Goal: Task Accomplishment & Management: Use online tool/utility

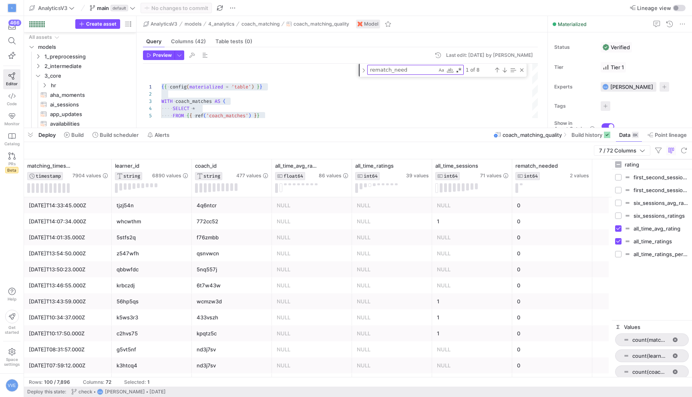
scroll to position [275, 0]
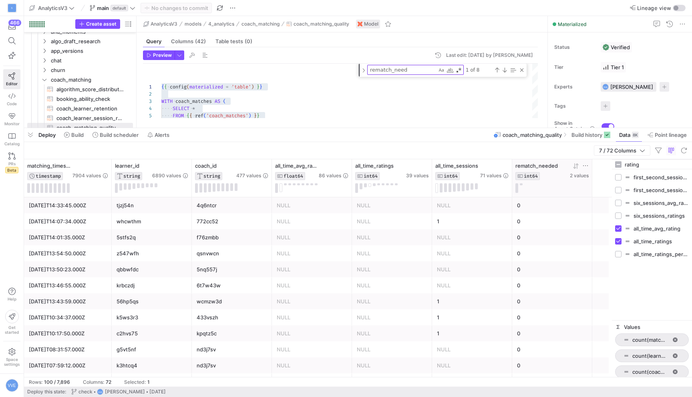
click at [523, 184] on div at bounding box center [551, 188] width 73 height 10
click at [521, 184] on button at bounding box center [521, 184] width 3 height 2
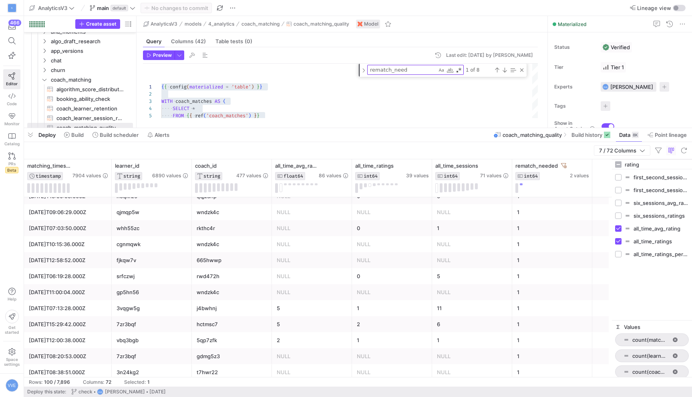
scroll to position [603, 0]
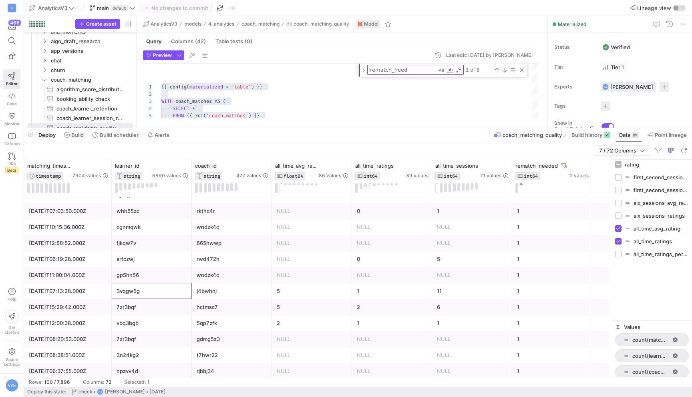
click at [139, 297] on div "3vqgw5g" at bounding box center [152, 292] width 70 height 16
click at [182, 167] on icon at bounding box center [185, 166] width 6 height 6
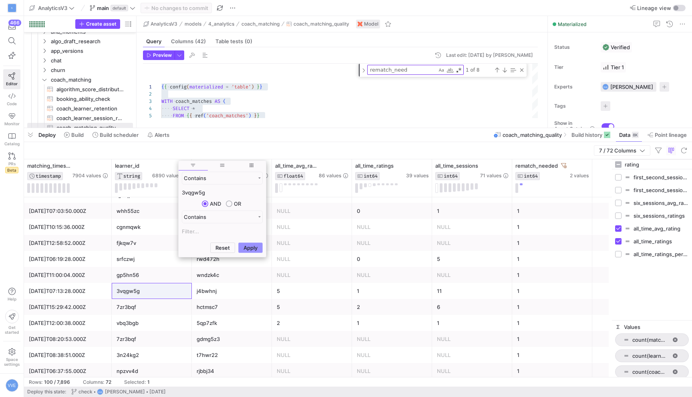
type input "3vqgw5g"
click at [251, 244] on button "Apply" at bounding box center [250, 248] width 24 height 10
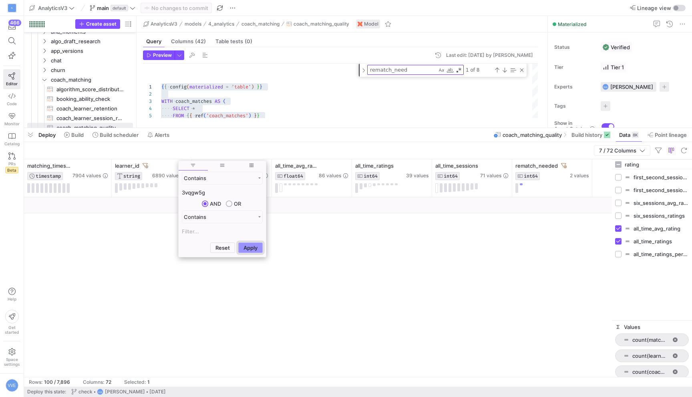
scroll to position [0, 0]
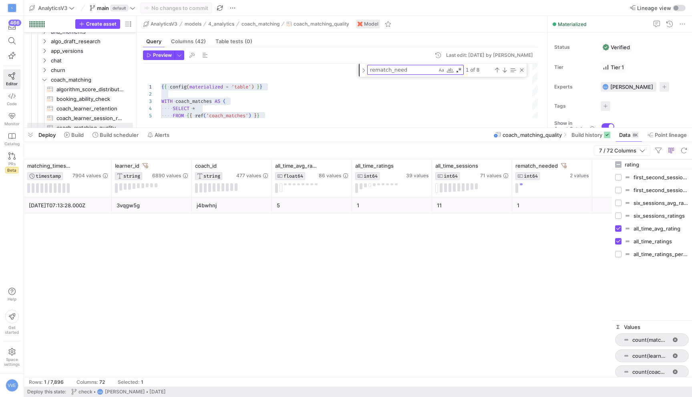
click at [350, 258] on div "[DATE]T07:13:28.000Z 3vqgw5g j4bwhnj 5 1 11 1" at bounding box center [318, 287] width 588 height 180
click at [566, 166] on div "rematch_needed" at bounding box center [541, 166] width 53 height 6
click at [563, 166] on icon at bounding box center [564, 166] width 6 height 6
click at [400, 208] on div "2" at bounding box center [392, 206] width 70 height 16
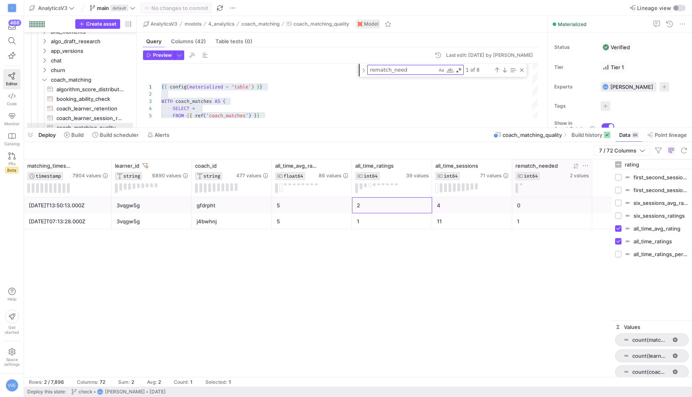
click at [439, 205] on div "4" at bounding box center [472, 206] width 70 height 16
click at [365, 204] on div "2" at bounding box center [392, 206] width 70 height 16
click at [318, 206] on div "5" at bounding box center [312, 206] width 70 height 16
click at [256, 219] on div "j4bwhnj" at bounding box center [232, 222] width 70 height 16
click at [100, 224] on div "[DATE]T07:13:28.000Z" at bounding box center [68, 222] width 78 height 16
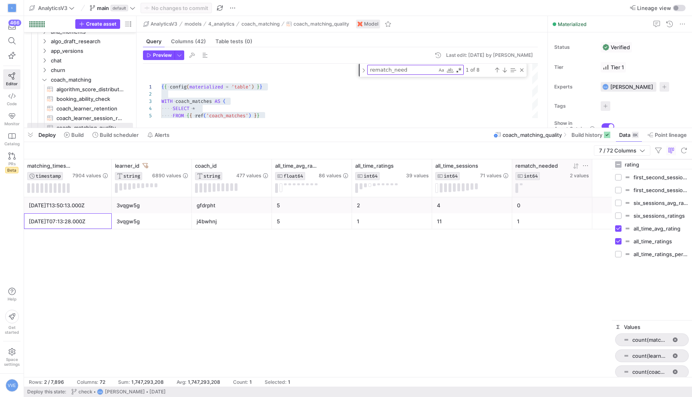
click at [125, 209] on div "3vqgw5g" at bounding box center [152, 206] width 70 height 16
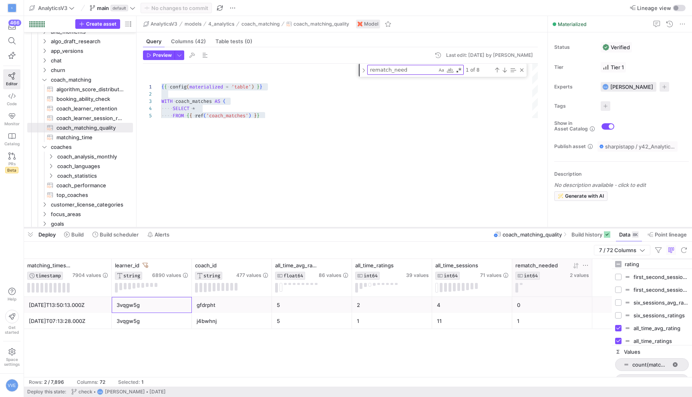
drag, startPoint x: 187, startPoint y: 128, endPoint x: 193, endPoint y: 228, distance: 100.3
click at [193, 228] on div at bounding box center [358, 227] width 668 height 3
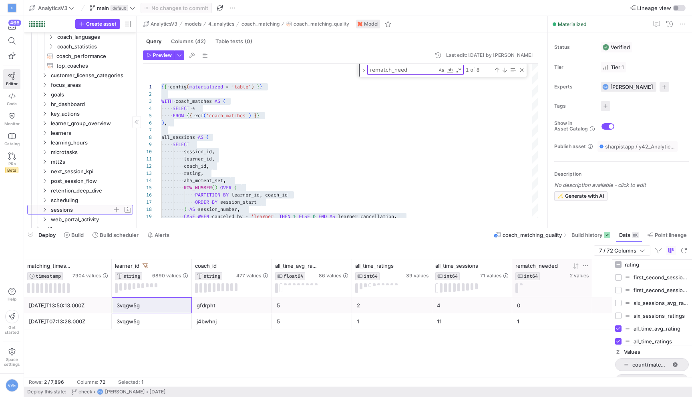
click at [72, 208] on span "sessions" at bounding box center [82, 209] width 62 height 9
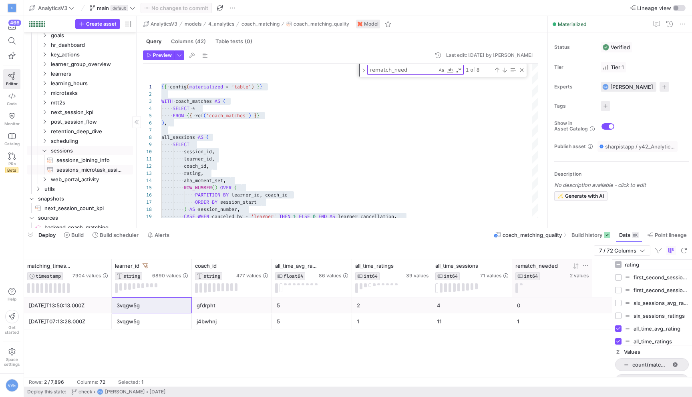
click at [87, 170] on span "sessions_microtask_assignments​​​​​​​​​​" at bounding box center [89, 169] width 67 height 9
type textarea "WITH learner_group_completion AS ( SELECT start AS learner_group_start, custome…"
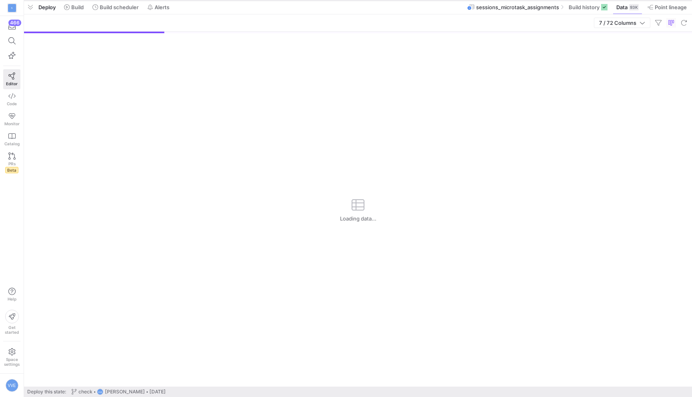
drag, startPoint x: 350, startPoint y: 228, endPoint x: 394, endPoint y: 1, distance: 231.0
click at [395, 0] on div at bounding box center [358, 0] width 668 height 3
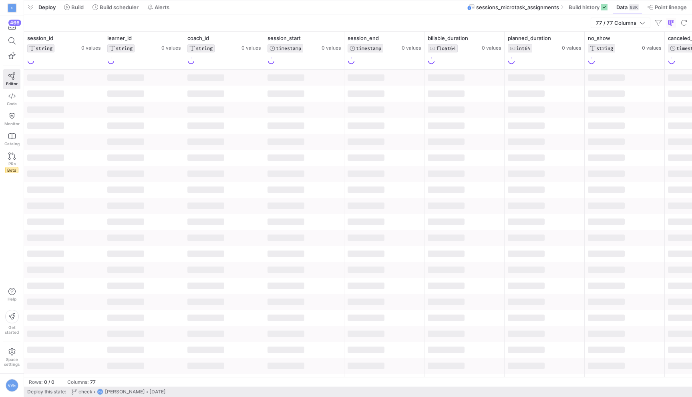
click at [415, 159] on div at bounding box center [384, 158] width 80 height 16
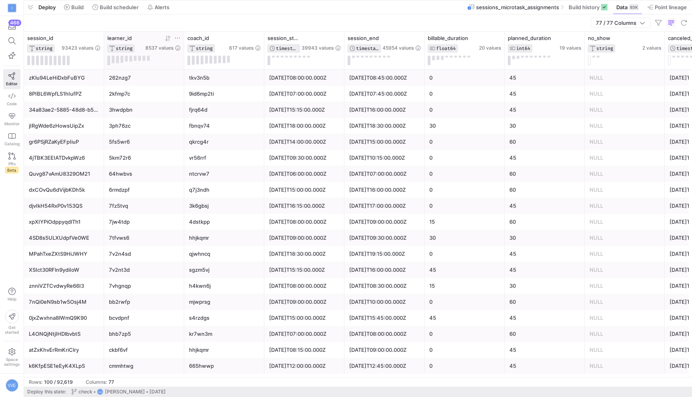
click at [180, 40] on icon at bounding box center [177, 38] width 6 height 6
click at [189, 68] on input "Filter Value" at bounding box center [214, 65] width 81 height 10
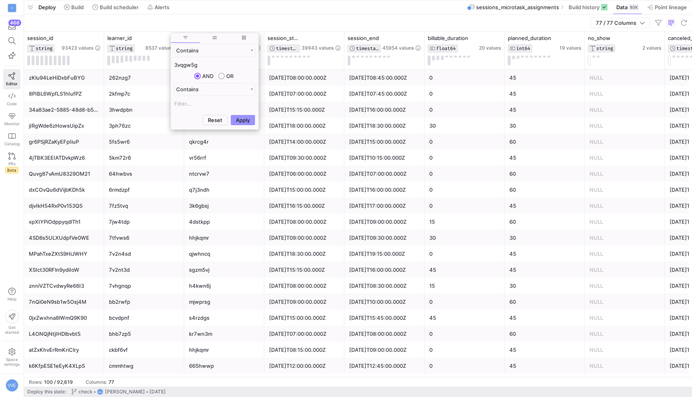
type input "3vqgw5g"
click at [244, 119] on button "Apply" at bounding box center [243, 120] width 24 height 10
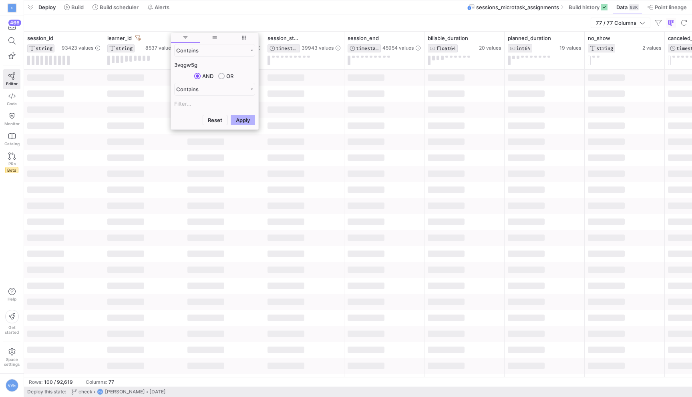
click at [273, 159] on div at bounding box center [286, 158] width 37 height 6
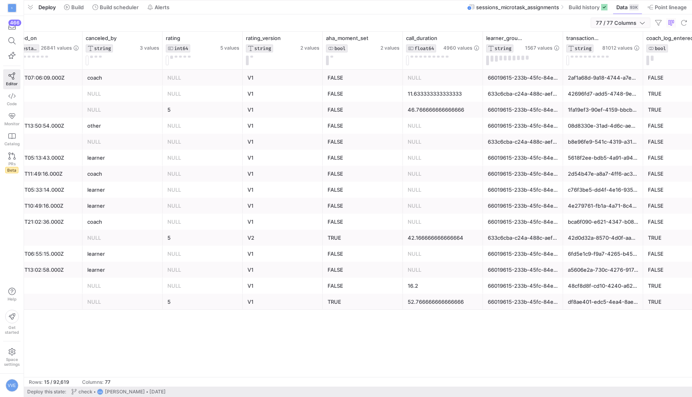
click at [620, 27] on span "button" at bounding box center [620, 23] width 59 height 10
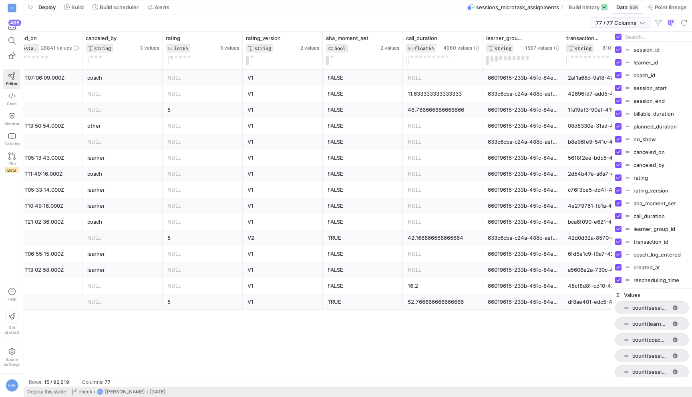
click at [619, 26] on span "77 / 77 Columns" at bounding box center [618, 23] width 44 height 6
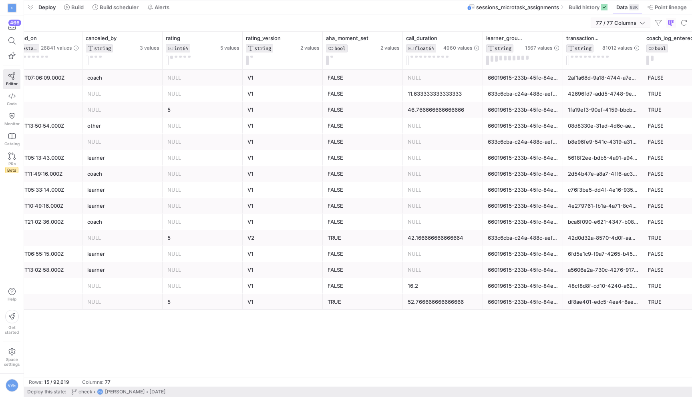
click at [619, 24] on span "77 / 77 Columns" at bounding box center [618, 23] width 44 height 6
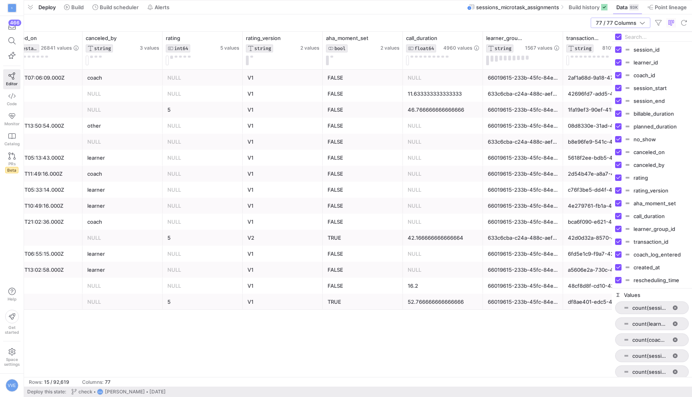
click at [556, 153] on div "66019615-233b-45fc-84e3-9fffe8b302d1" at bounding box center [523, 158] width 70 height 16
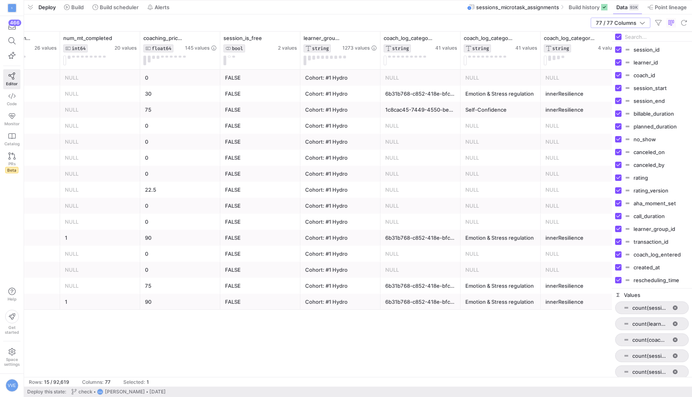
click at [556, 153] on div "NULL" at bounding box center [581, 158] width 70 height 16
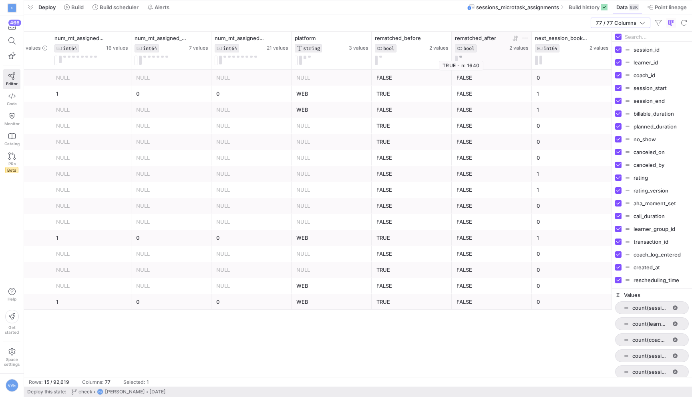
click at [460, 56] on button at bounding box center [460, 57] width 3 height 2
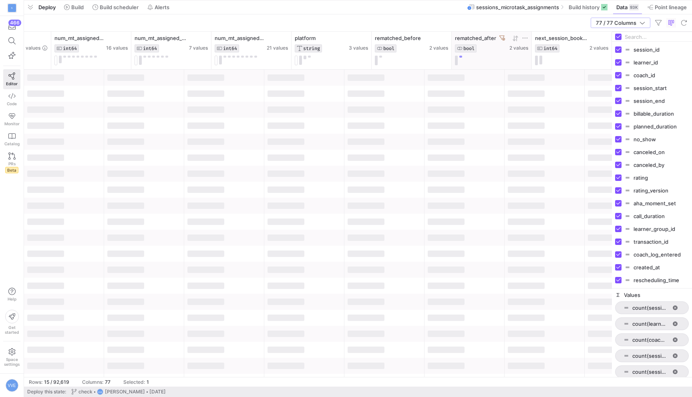
click at [499, 37] on div "rematched_after" at bounding box center [481, 38] width 53 height 6
click at [503, 37] on icon at bounding box center [502, 38] width 6 height 6
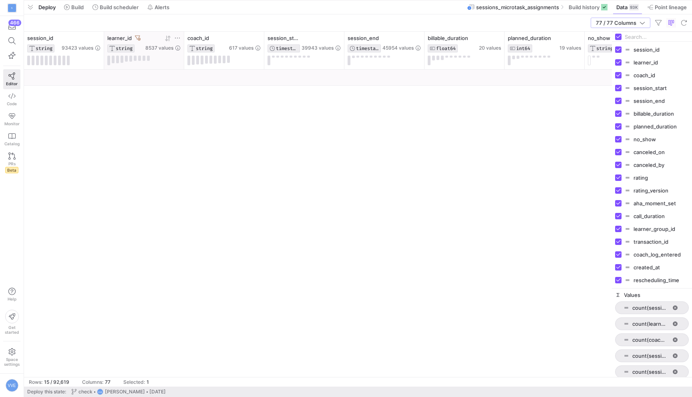
click at [178, 36] on icon at bounding box center [177, 38] width 6 height 6
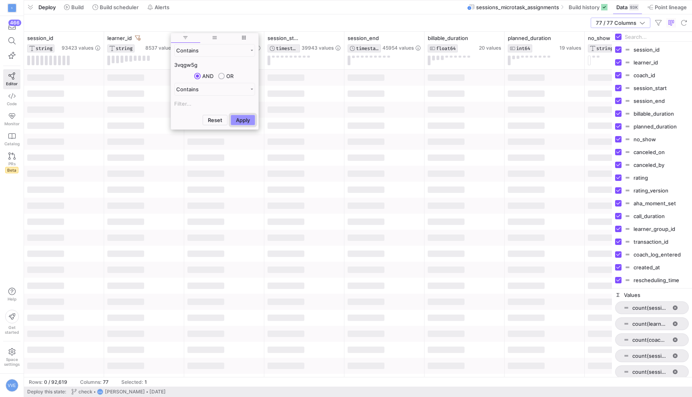
click at [243, 117] on button "Apply" at bounding box center [243, 120] width 24 height 10
click at [128, 344] on div at bounding box center [144, 350] width 80 height 16
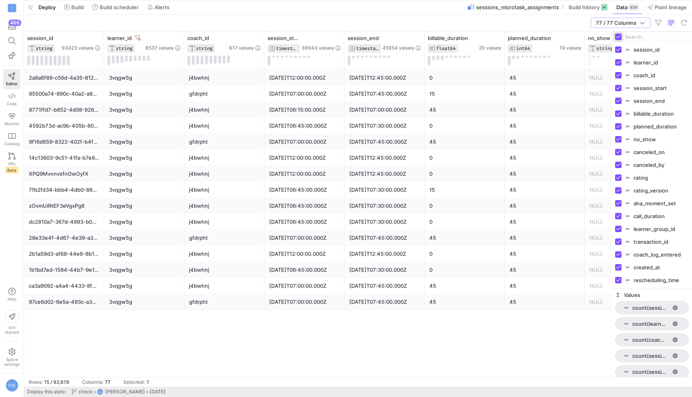
click at [620, 38] on input "Toggle Select All Columns" at bounding box center [618, 37] width 6 height 6
checkbox input "false"
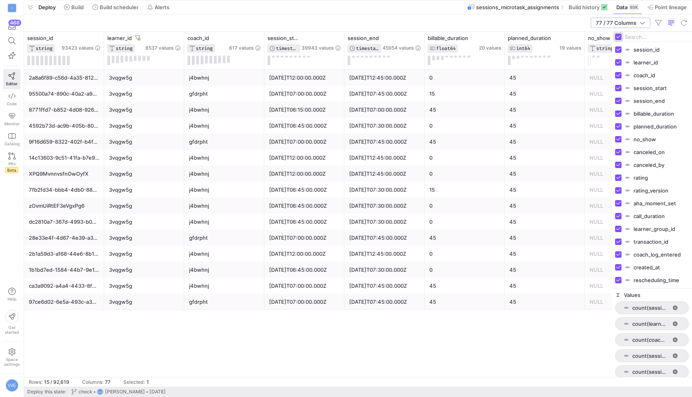
checkbox input "false"
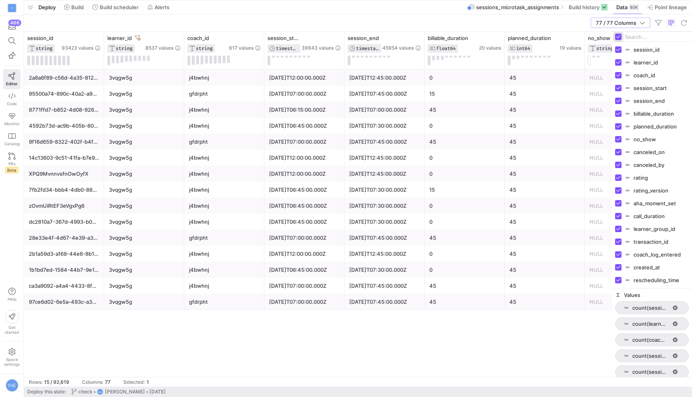
checkbox input "false"
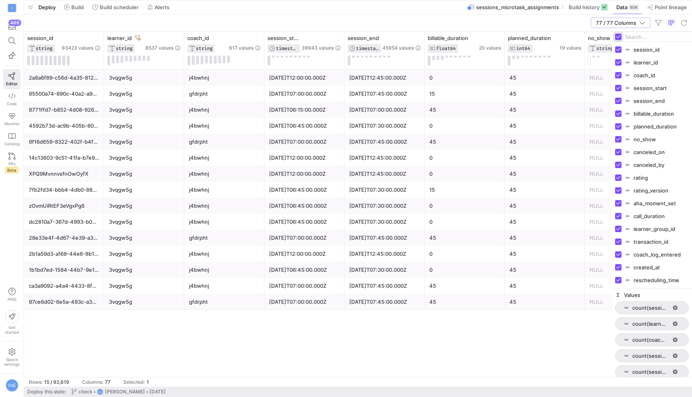
checkbox input "false"
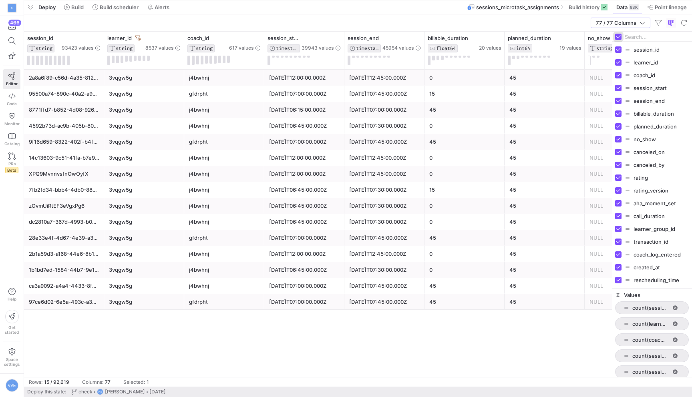
checkbox input "false"
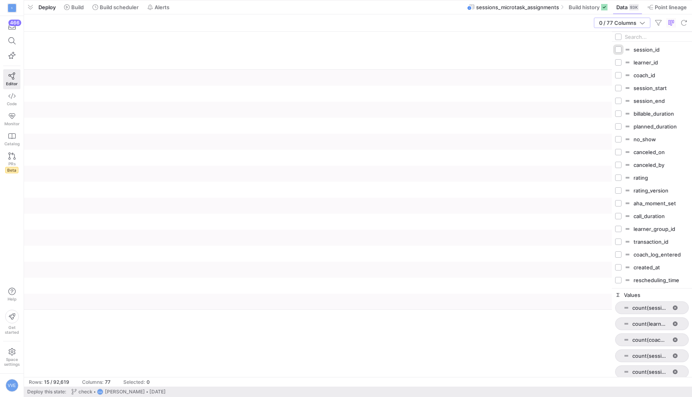
click at [619, 51] on input "Press SPACE to toggle visibility (hidden)" at bounding box center [618, 49] width 6 height 6
checkbox input "true"
checkbox input "false"
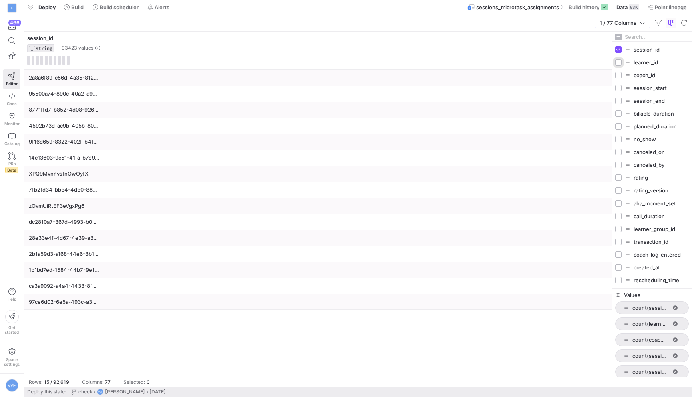
click at [619, 63] on input "Press SPACE to toggle visibility (hidden)" at bounding box center [618, 62] width 6 height 6
checkbox input "true"
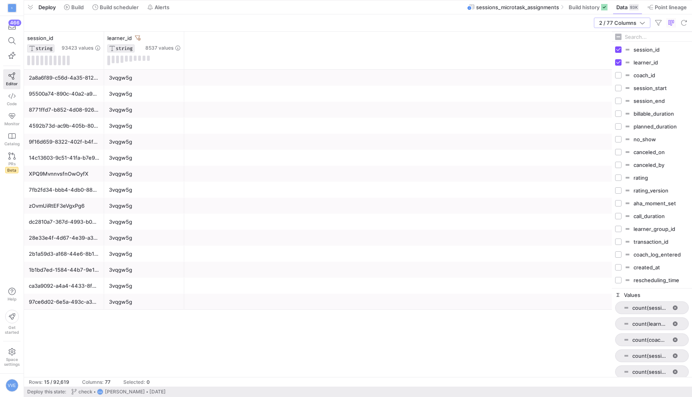
click at [619, 72] on div "coach_id" at bounding box center [652, 75] width 74 height 13
click at [619, 84] on div "session_start" at bounding box center [652, 88] width 74 height 13
click at [619, 78] on input "Press SPACE to toggle visibility (hidden)" at bounding box center [618, 75] width 6 height 6
checkbox input "true"
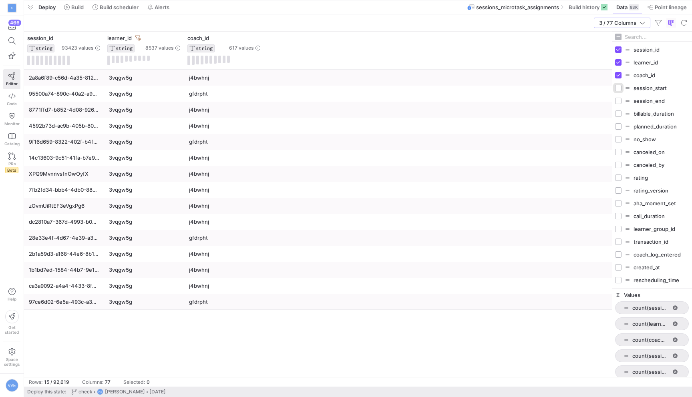
click at [619, 91] on input "Press SPACE to toggle visibility (hidden)" at bounding box center [618, 88] width 6 height 6
checkbox input "true"
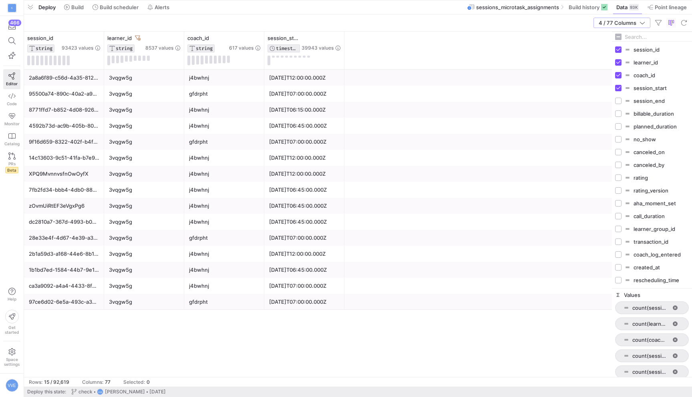
click at [617, 106] on div "session_end" at bounding box center [652, 101] width 74 height 13
click at [617, 102] on input "Press SPACE to toggle visibility (hidden)" at bounding box center [618, 101] width 6 height 6
checkbox input "true"
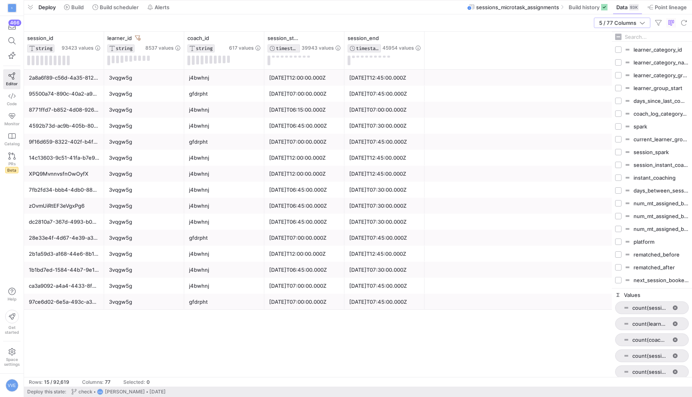
click at [623, 267] on div "rematched_after" at bounding box center [652, 267] width 74 height 13
click at [622, 256] on div "rematched_before" at bounding box center [652, 254] width 74 height 13
click at [620, 268] on input "Press SPACE to toggle visibility (hidden)" at bounding box center [618, 267] width 6 height 6
checkbox input "true"
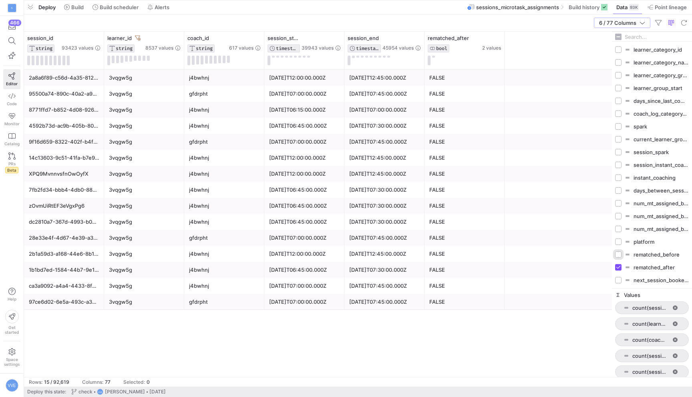
click at [620, 254] on input "Press SPACE to toggle visibility (hidden)" at bounding box center [618, 255] width 6 height 6
checkbox input "true"
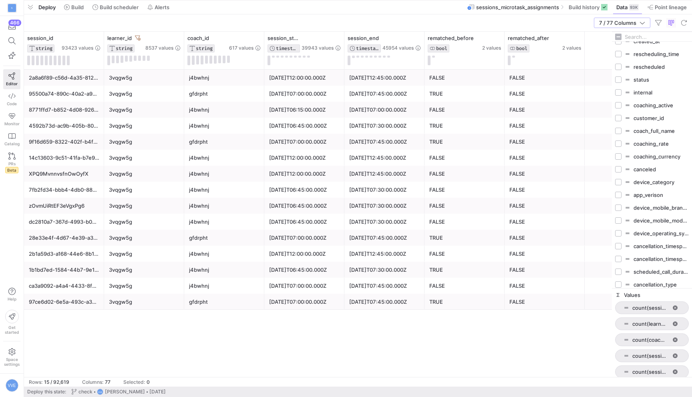
click at [644, 40] on input "Filter Columns Input" at bounding box center [657, 37] width 64 height 16
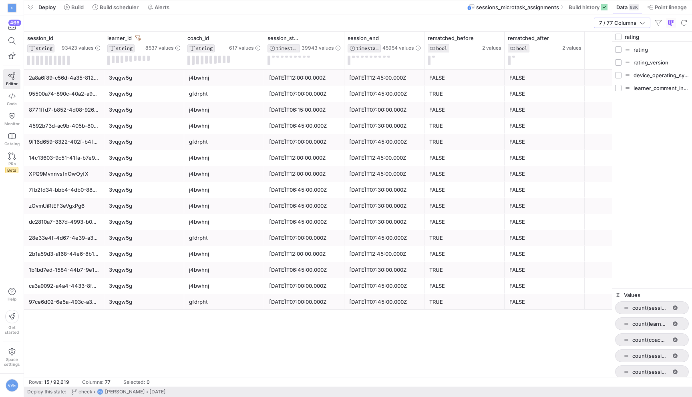
type input "rating"
click at [619, 50] on input "Press SPACE to toggle visibility (hidden)" at bounding box center [618, 49] width 6 height 6
checkbox input "true"
checkbox input "false"
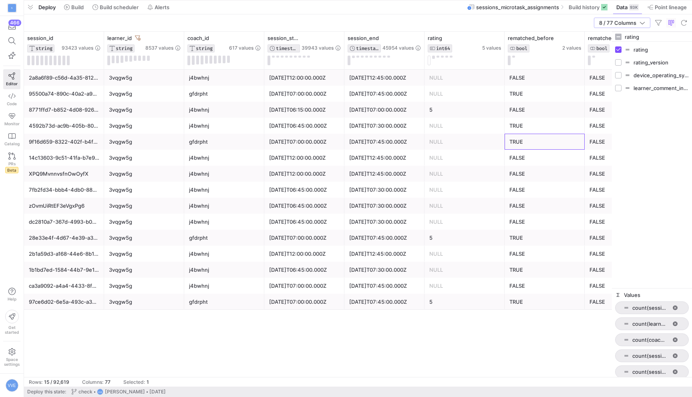
click at [532, 143] on div "TRUE" at bounding box center [544, 142] width 70 height 16
click at [326, 38] on icon at bounding box center [328, 38] width 6 height 6
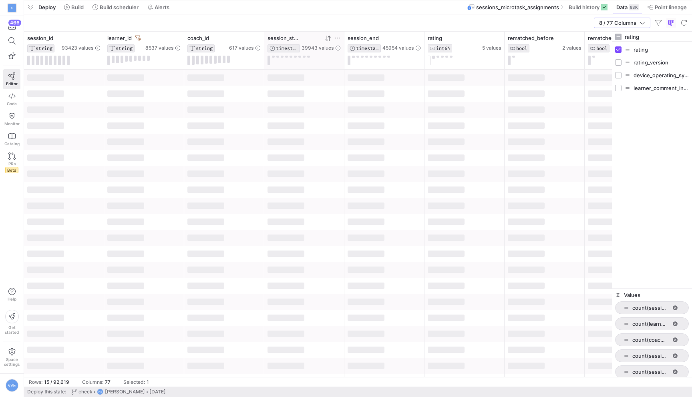
click at [329, 37] on icon at bounding box center [329, 38] width 3 height 6
click at [640, 38] on input "rating" at bounding box center [657, 37] width 64 height 16
type input "status"
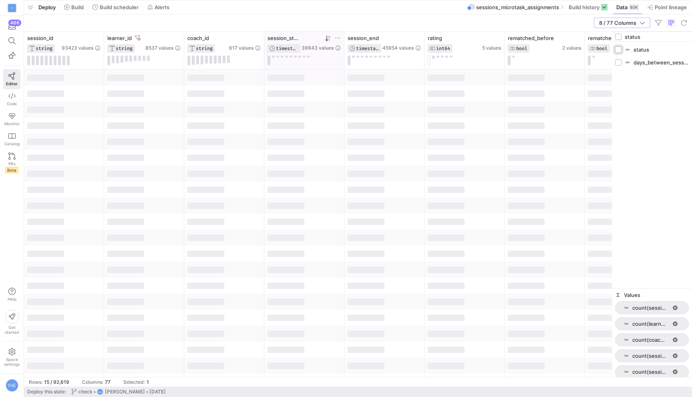
click at [621, 47] on input "Press SPACE to toggle visibility (hidden)" at bounding box center [618, 49] width 6 height 6
checkbox input "true"
checkbox input "false"
click at [411, 137] on div at bounding box center [384, 142] width 80 height 16
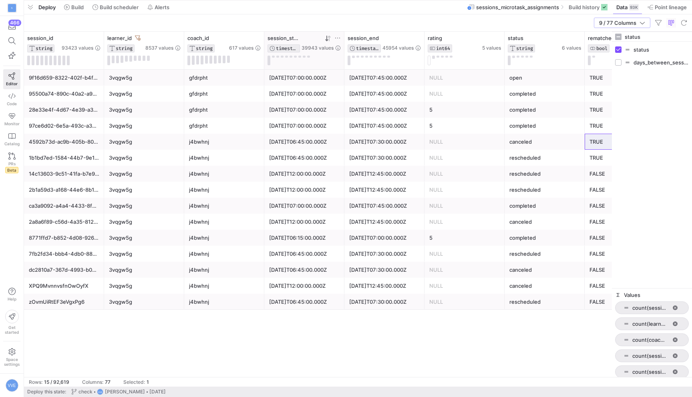
scroll to position [0, 0]
click at [418, 151] on div "[DATE]T07:30:00.000Z" at bounding box center [384, 158] width 70 height 16
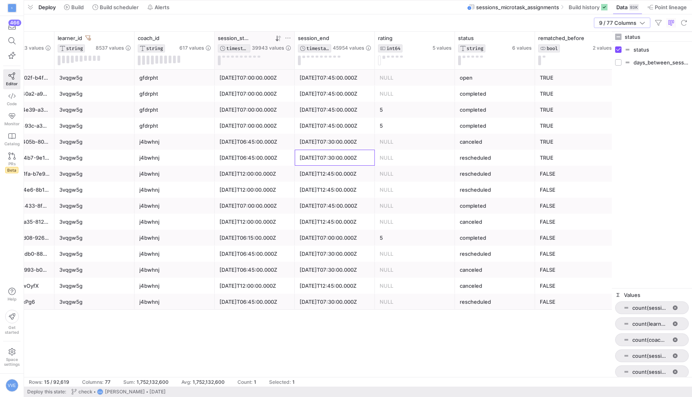
scroll to position [0, 50]
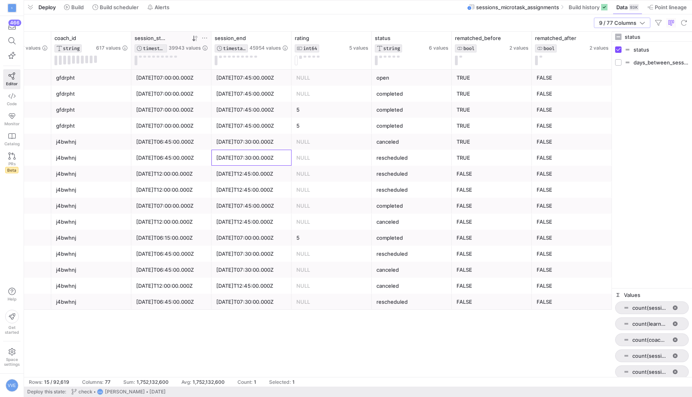
click at [474, 158] on div "TRUE" at bounding box center [492, 158] width 70 height 16
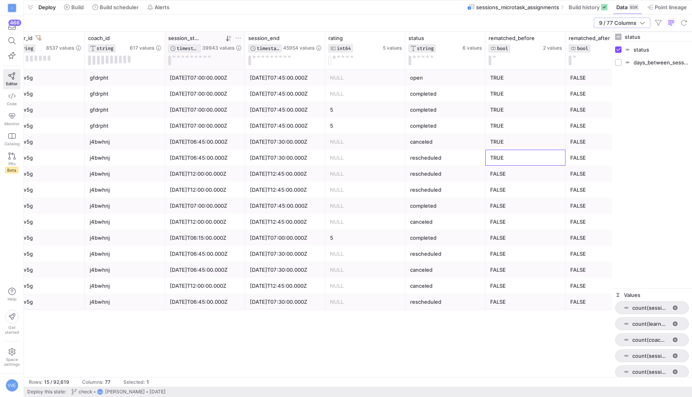
click at [471, 201] on div "completed" at bounding box center [445, 206] width 70 height 16
click at [453, 161] on div "rescheduled" at bounding box center [445, 158] width 70 height 16
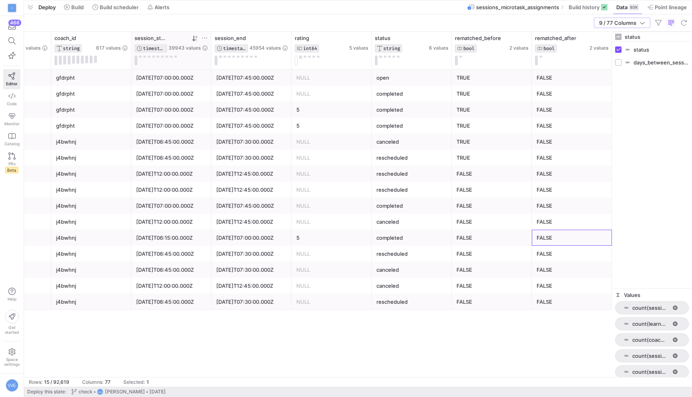
click at [530, 180] on div "FALSE" at bounding box center [492, 174] width 80 height 16
click at [561, 171] on div "FALSE" at bounding box center [572, 174] width 70 height 16
click at [34, 8] on span "button" at bounding box center [30, 7] width 13 height 14
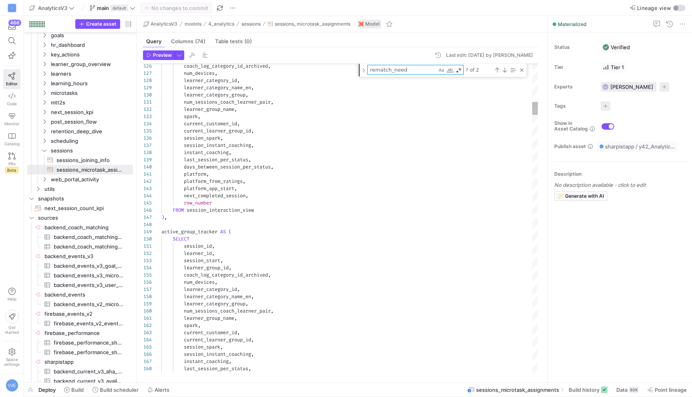
click at [418, 70] on textarea "rematch_need" at bounding box center [402, 69] width 69 height 9
type textarea "r"
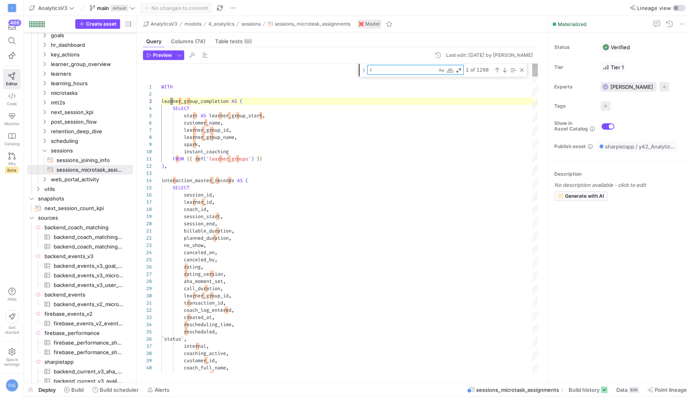
type textarea "FROM {{ ref('learner_groups') }} ), interaction_master_records AS ( SELECT sess…"
type textarea "re"
type textarea "SELECT coach_id, learner_id, matching_timestamp, rematch_needed FROM {{ ref('co…"
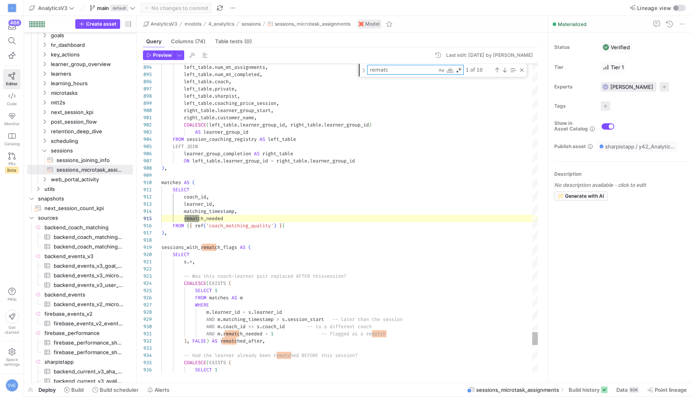
type textarea "rematch"
type textarea "AND m.rematch_needed = 1 -- flagged as a rematch ), FALSE) AS rematched_after, …"
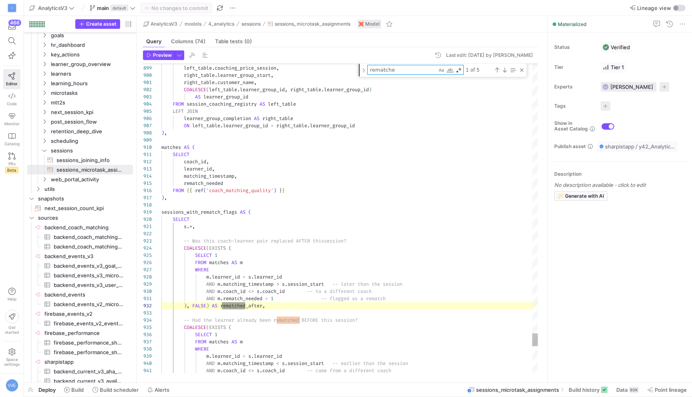
drag, startPoint x: 161, startPoint y: 213, endPoint x: 228, endPoint y: 259, distance: 80.4
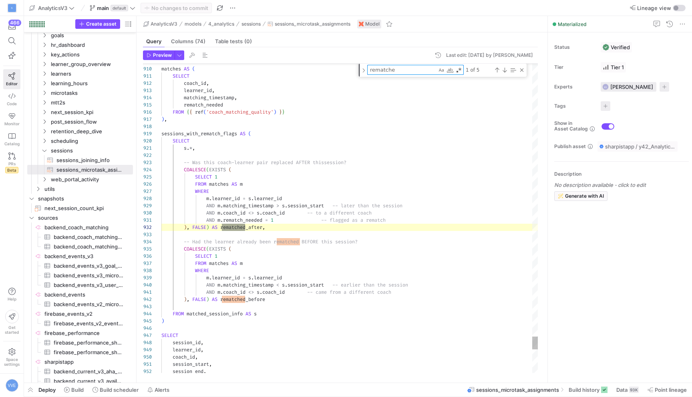
type textarea "rematche"
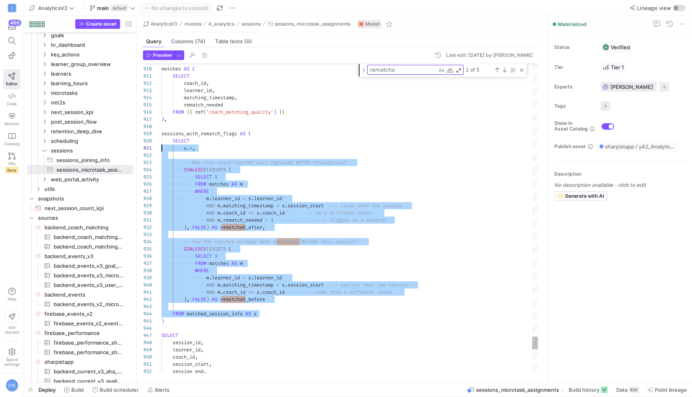
drag, startPoint x: 281, startPoint y: 317, endPoint x: 144, endPoint y: 149, distance: 217.2
drag, startPoint x: 193, startPoint y: 322, endPoint x: 147, endPoint y: 131, distance: 195.8
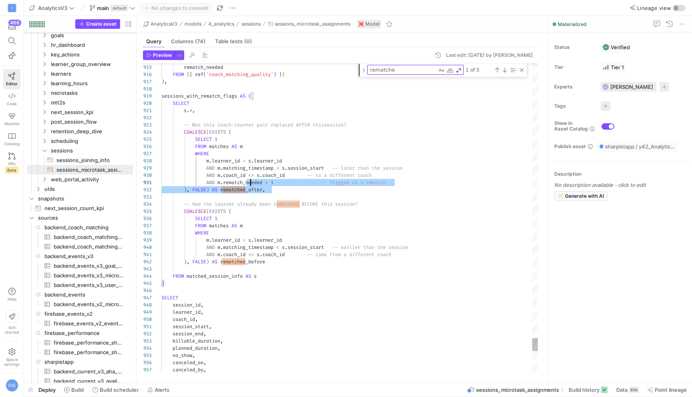
scroll to position [0, 78]
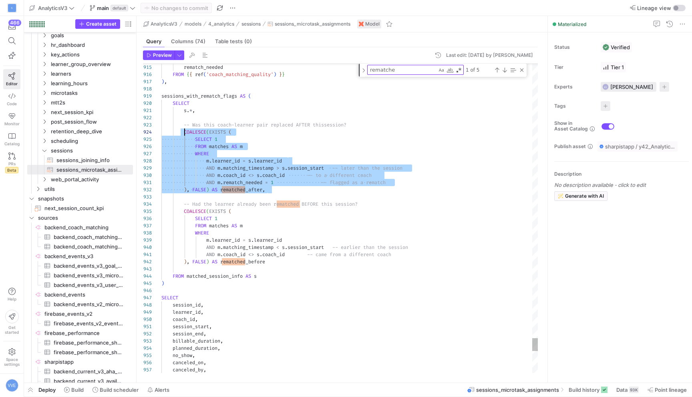
drag, startPoint x: 278, startPoint y: 188, endPoint x: 184, endPoint y: 133, distance: 109.2
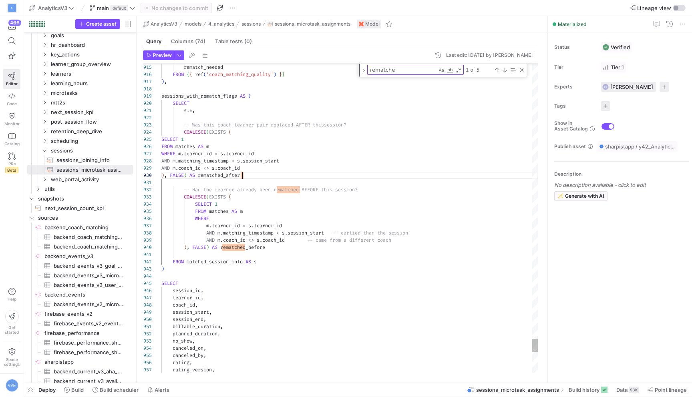
scroll to position [65, 81]
click at [161, 137] on span "SELECT" at bounding box center [169, 139] width 17 height 6
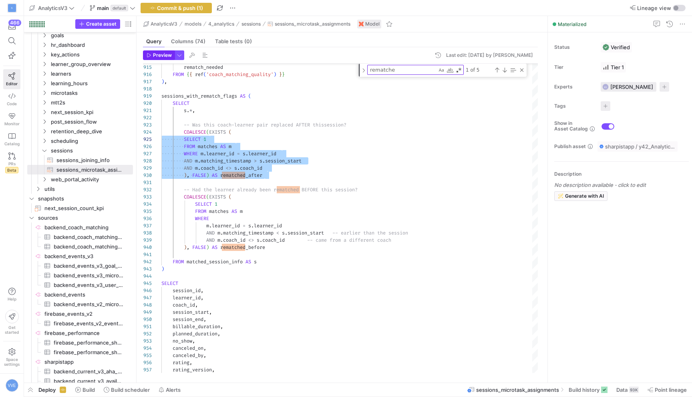
click at [165, 56] on span "Preview" at bounding box center [162, 55] width 19 height 6
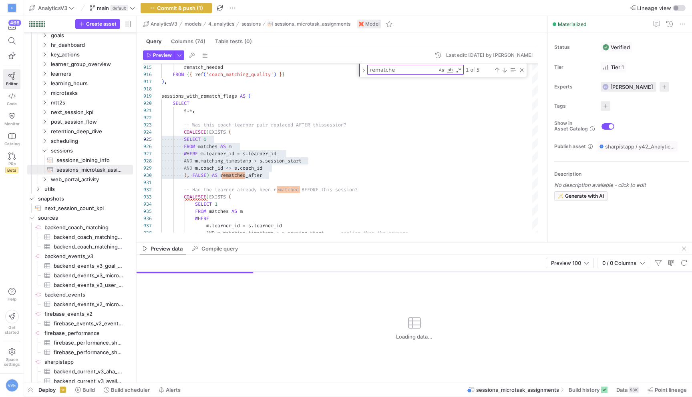
click at [580, 270] on div "Preview 100 0 / 0 Columns" at bounding box center [415, 263] width 556 height 17
click at [583, 260] on div "Preview 100" at bounding box center [570, 263] width 38 height 6
click at [574, 286] on span "Full Preview" at bounding box center [568, 289] width 41 height 6
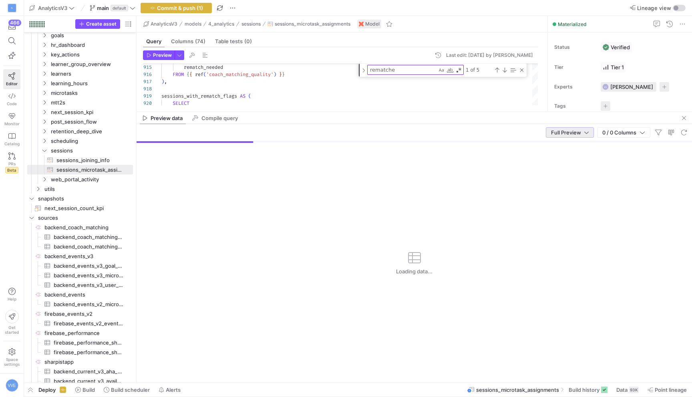
drag, startPoint x: 546, startPoint y: 242, endPoint x: 539, endPoint y: 110, distance: 131.6
click at [377, 186] on div "Error [BigQuery Error] 400 Syntax error: Expected ")" but got identifier "COALE…" at bounding box center [414, 262] width 160 height 242
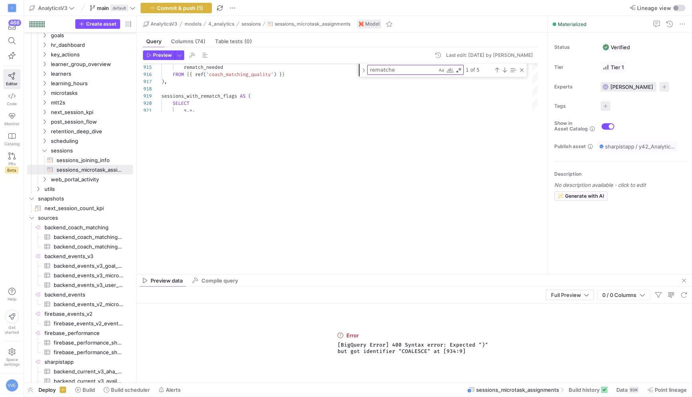
drag, startPoint x: 399, startPoint y: 110, endPoint x: 386, endPoint y: 274, distance: 164.0
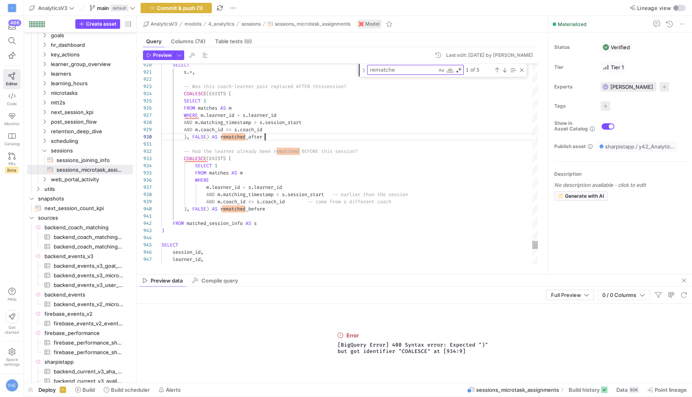
scroll to position [65, 104]
type textarea "s.*, -- Was this coach-learner pair replaced AFTER this session? COALESCE(EXIST…"
click at [143, 53] on button "Preview" at bounding box center [159, 55] width 32 height 10
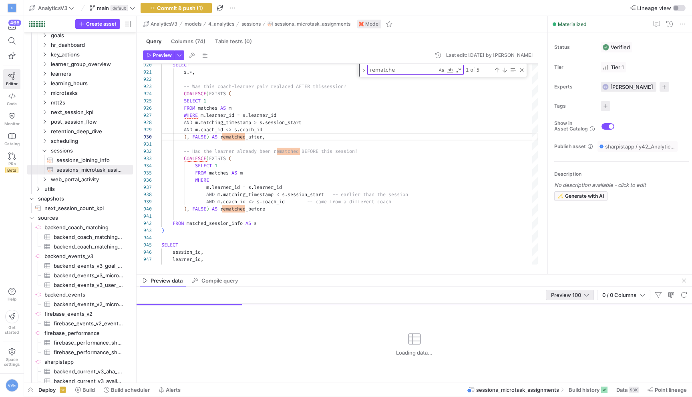
click at [564, 292] on div "Preview 100" at bounding box center [570, 295] width 38 height 10
click at [560, 327] on mat-option "Full Preview" at bounding box center [569, 321] width 48 height 13
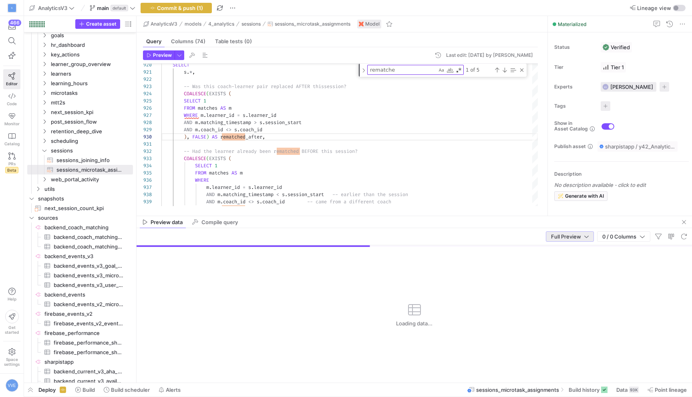
drag, startPoint x: 374, startPoint y: 274, endPoint x: 374, endPoint y: 206, distance: 67.7
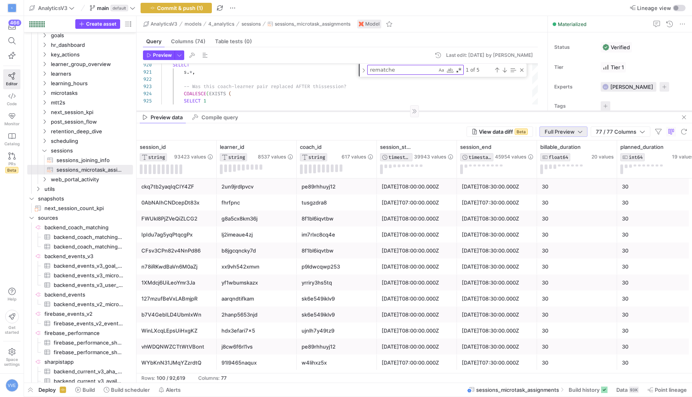
drag, startPoint x: 302, startPoint y: 207, endPoint x: 312, endPoint y: 106, distance: 101.4
click at [312, 111] on div at bounding box center [415, 111] width 556 height 0
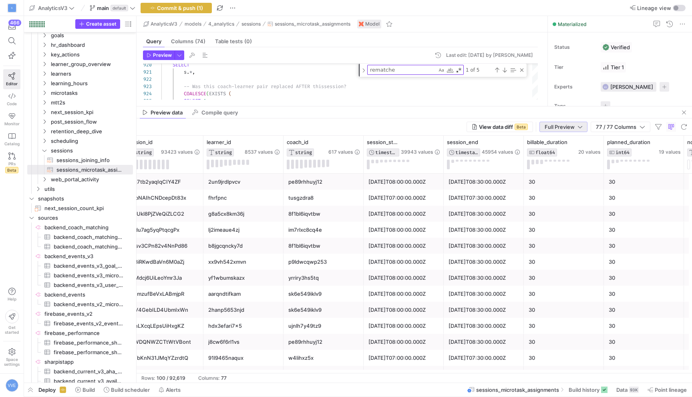
scroll to position [0, 14]
click at [278, 139] on icon at bounding box center [276, 142] width 6 height 6
click at [419, 270] on div "[DATE]T08:00:00.000Z" at bounding box center [403, 278] width 70 height 16
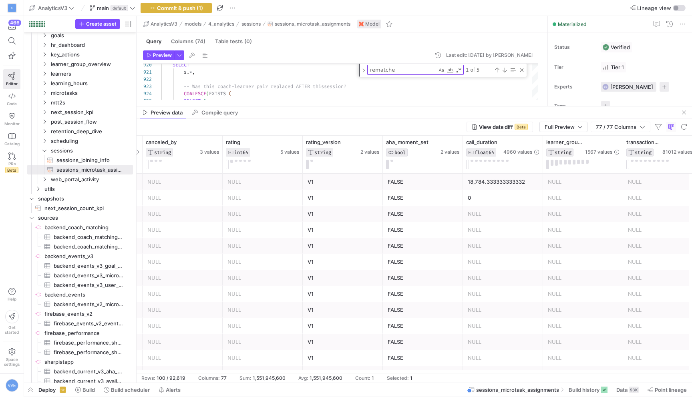
scroll to position [0, 799]
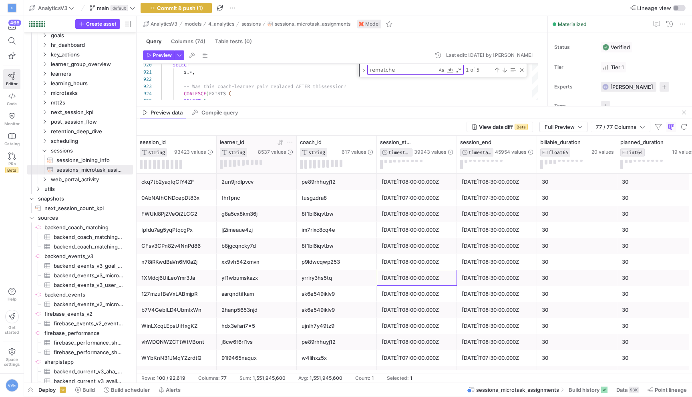
click at [291, 143] on icon at bounding box center [290, 142] width 6 height 6
type input "COALESCE(EXISTS ( SELECT 1 FROM matches AS m WHERE m.learner_id = s.learner_id …"
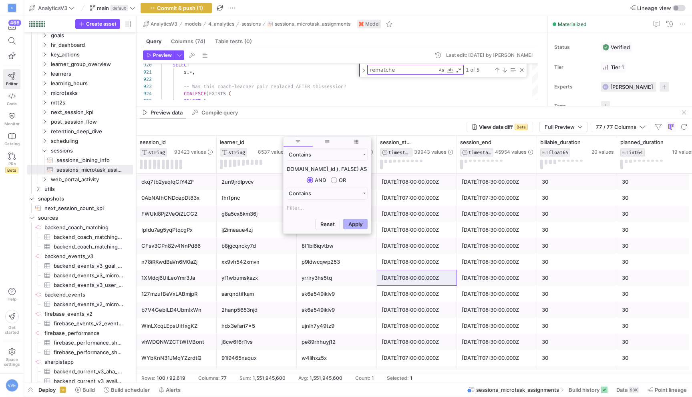
click at [328, 167] on input "COALESCE(EXISTS ( SELECT 1 FROM matches AS m WHERE m.learner_id = s.learner_id …" at bounding box center [327, 169] width 81 height 10
type input "3vqgw5g"
click at [351, 225] on button "Apply" at bounding box center [355, 224] width 24 height 10
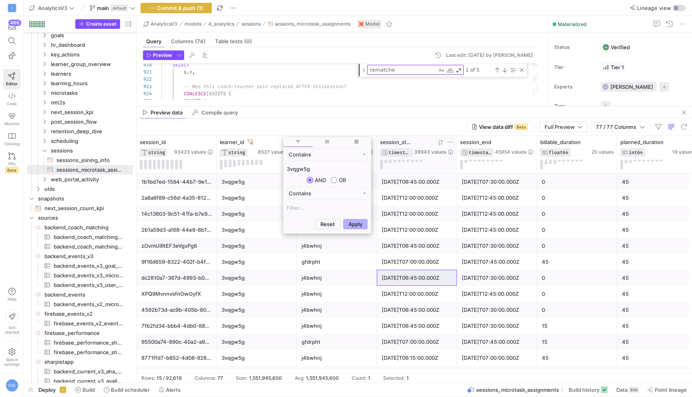
click at [440, 143] on icon at bounding box center [440, 142] width 6 height 6
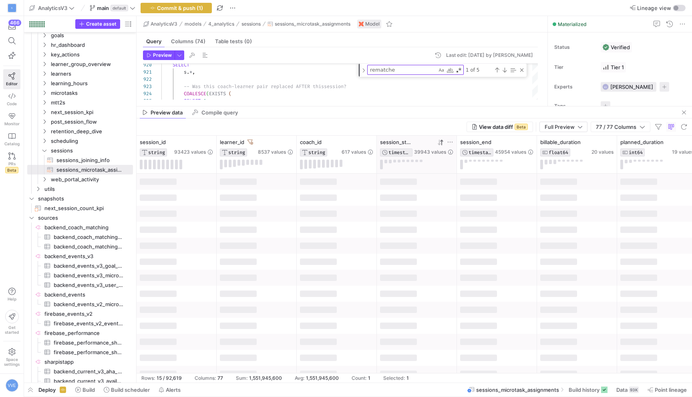
click at [440, 143] on icon at bounding box center [440, 142] width 6 height 6
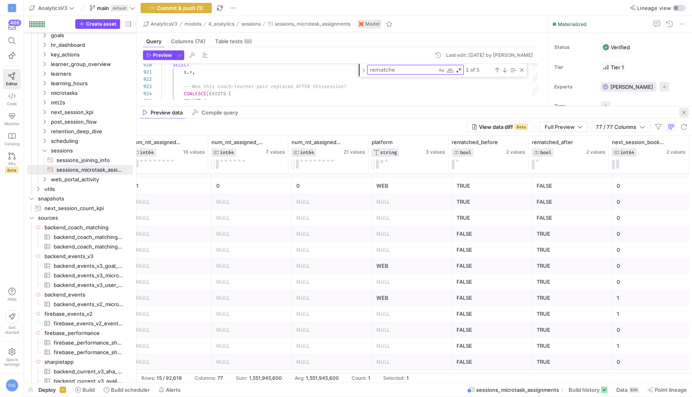
click at [685, 109] on span "button" at bounding box center [684, 113] width 10 height 10
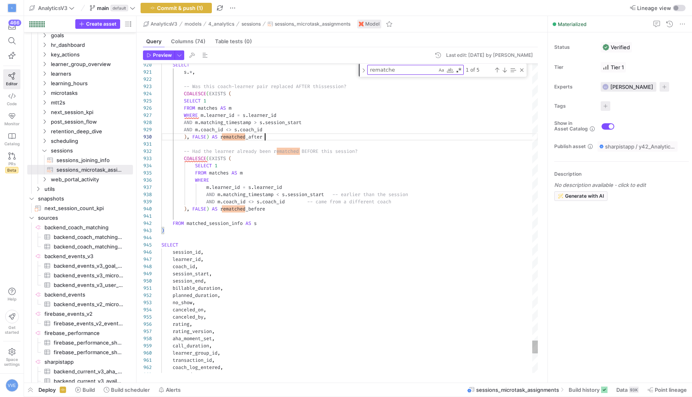
type textarea "s.*, -- Was this coach-learner pair replaced AFTER this session? COALESCE(EXIST…"
click at [168, 9] on span "Commit & push (1)" at bounding box center [180, 8] width 46 height 6
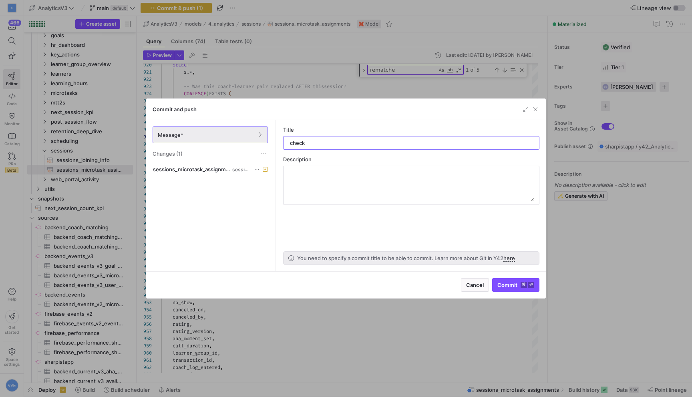
type input "check"
click at [526, 284] on kbd "⌘" at bounding box center [524, 285] width 6 height 6
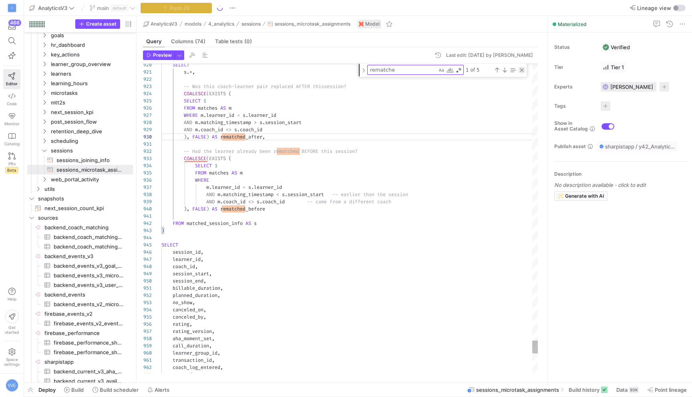
click at [522, 72] on div "Close (Escape)" at bounding box center [522, 70] width 6 height 6
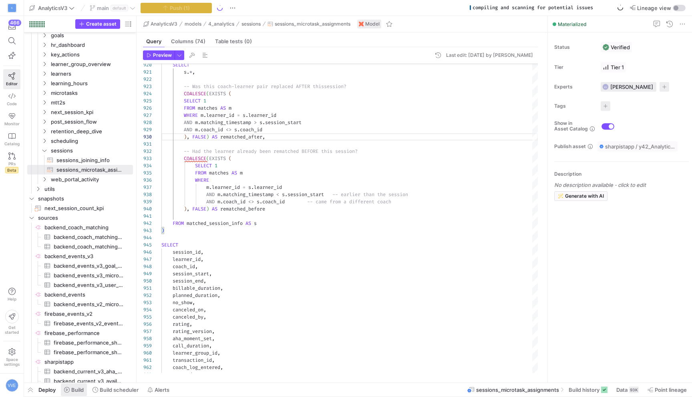
click at [72, 390] on span "Build" at bounding box center [77, 390] width 12 height 6
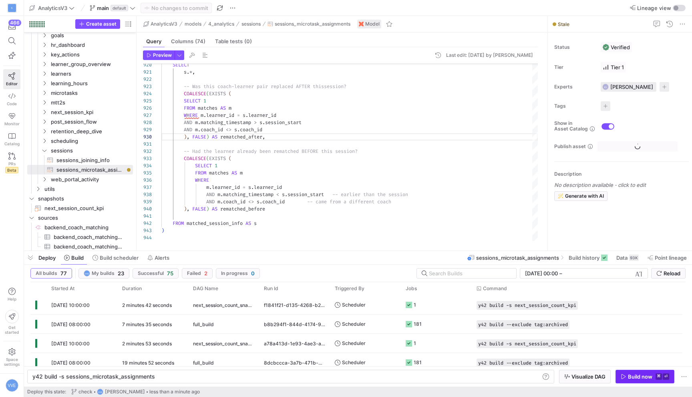
click at [631, 373] on span "button" at bounding box center [645, 376] width 58 height 13
